Goal: Entertainment & Leisure: Consume media (video, audio)

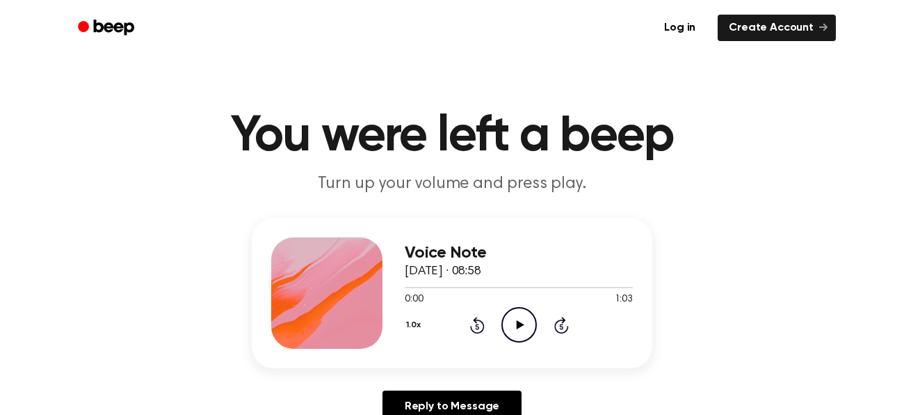
click at [523, 323] on icon "Play Audio" at bounding box center [519, 324] width 35 height 35
click at [416, 339] on div "1.0x Rewind 5 seconds Play Audio Skip 5 seconds" at bounding box center [519, 324] width 228 height 35
click at [522, 324] on icon at bounding box center [520, 324] width 8 height 9
click at [520, 322] on icon "Play Audio" at bounding box center [519, 324] width 35 height 35
click at [525, 329] on icon "Pause Audio" at bounding box center [519, 324] width 35 height 35
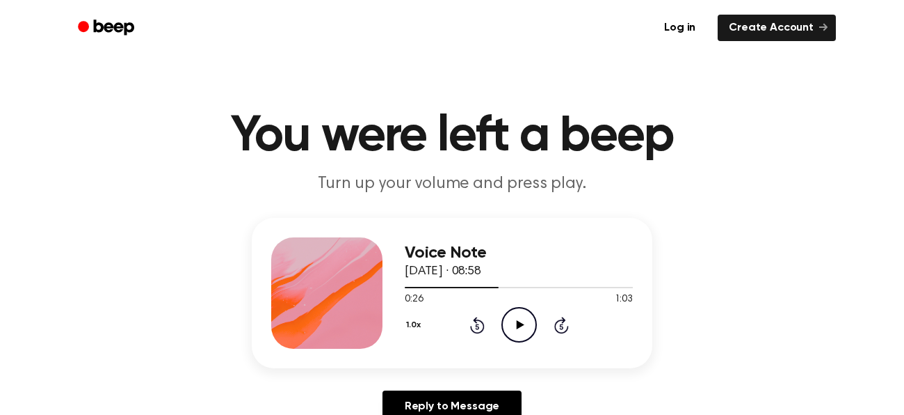
click at [529, 331] on icon "Play Audio" at bounding box center [519, 324] width 35 height 35
